Goal: Complete application form: Complete application form

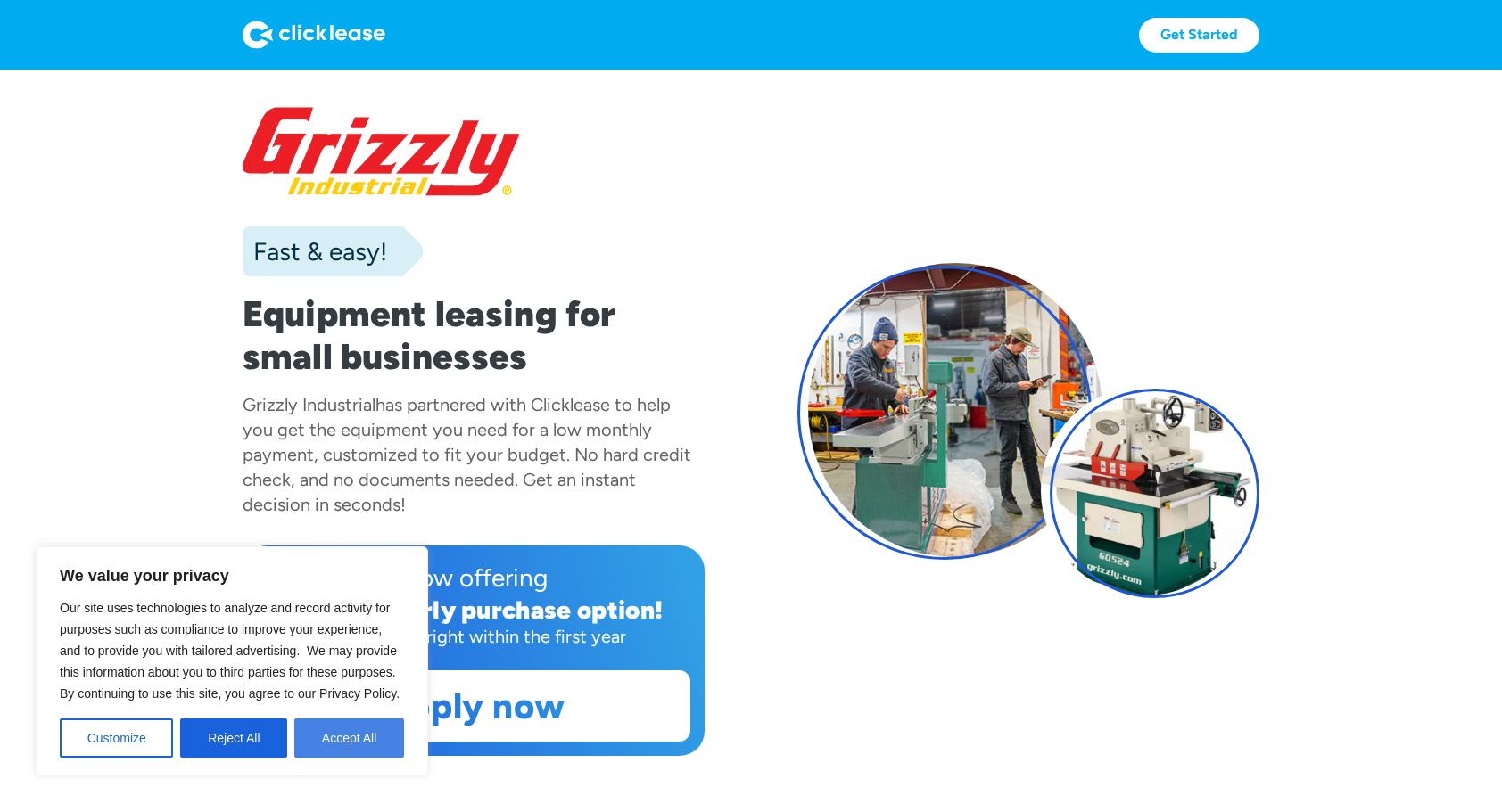
click at [330, 724] on button "Accept All" at bounding box center [349, 737] width 110 height 39
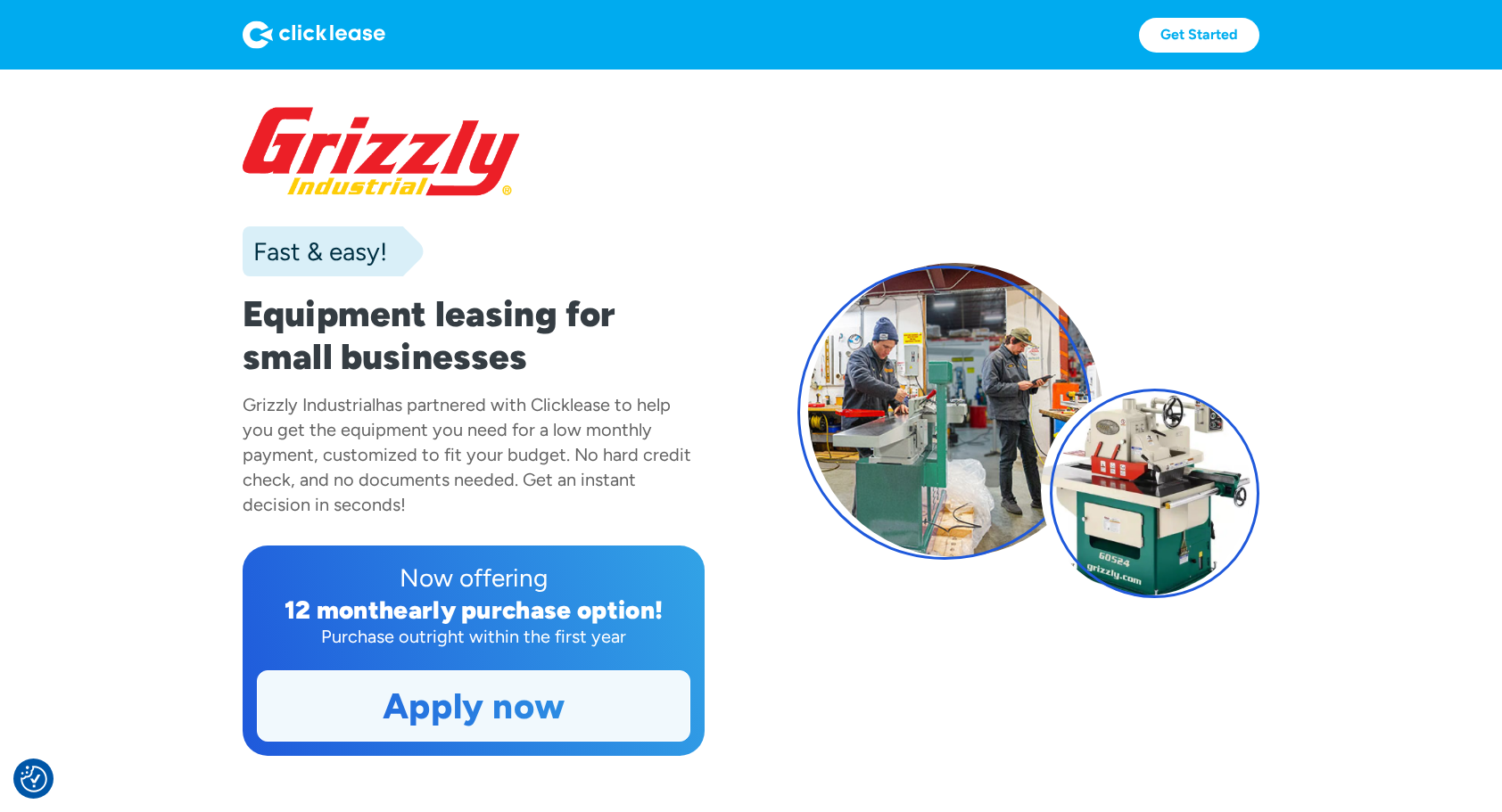
click at [508, 715] on link "Apply now" at bounding box center [473, 706] width 431 height 70
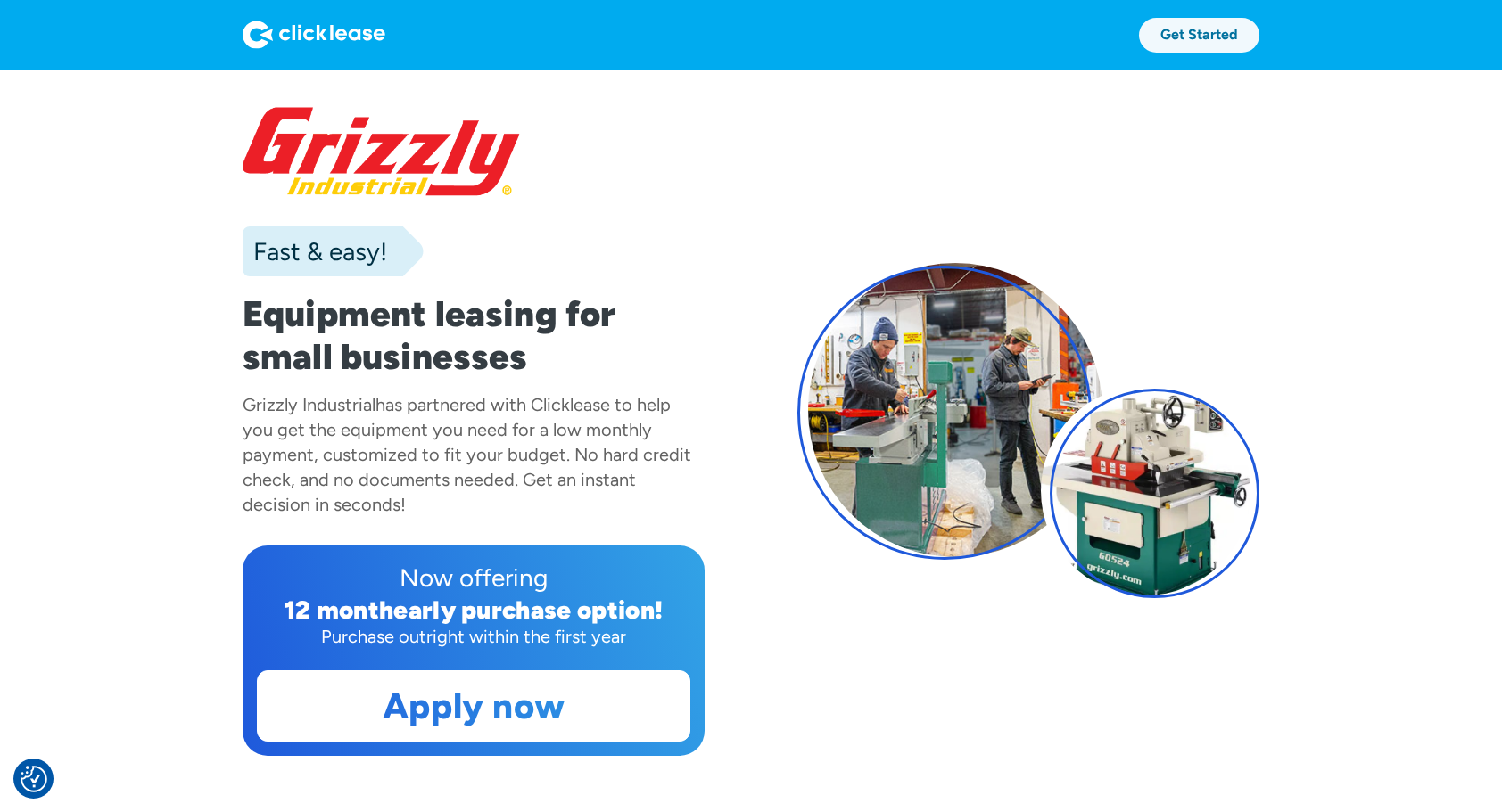
click at [1225, 30] on link "Get Started" at bounding box center [1199, 35] width 121 height 35
